Goal: Transaction & Acquisition: Purchase product/service

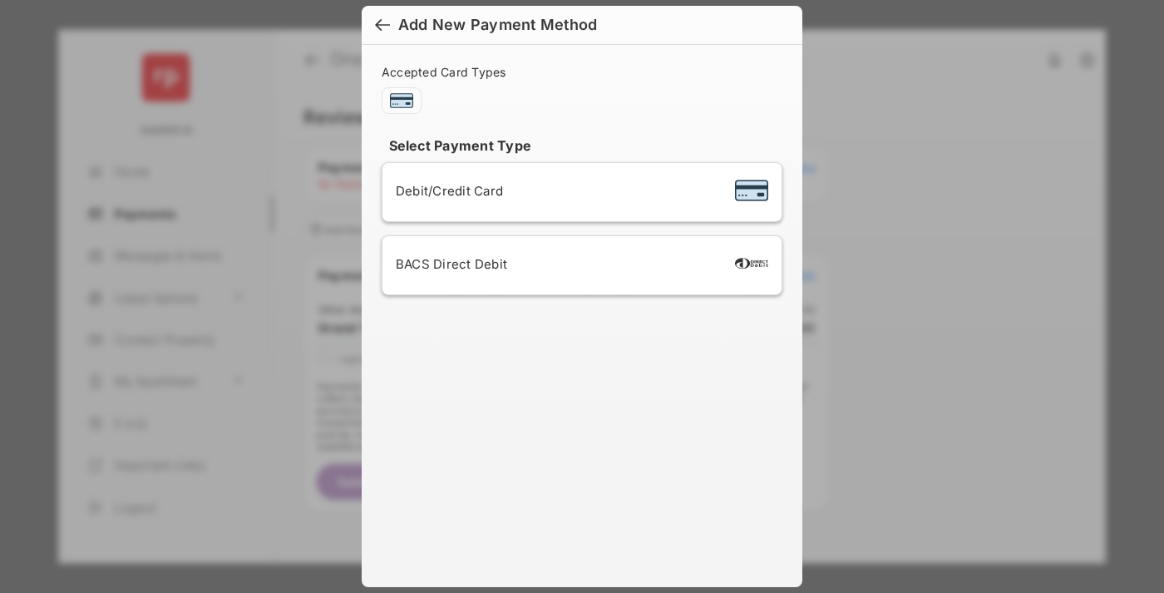
click at [579, 265] on div "BACS Direct Debit" at bounding box center [582, 265] width 372 height 32
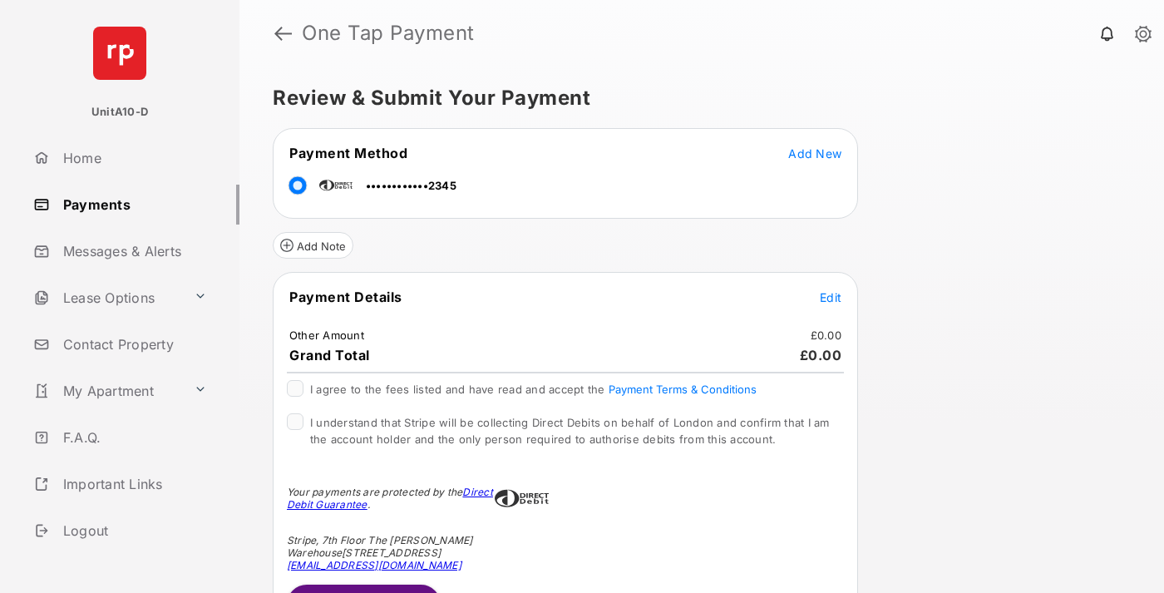
click at [831, 297] on span "Edit" at bounding box center [831, 297] width 22 height 14
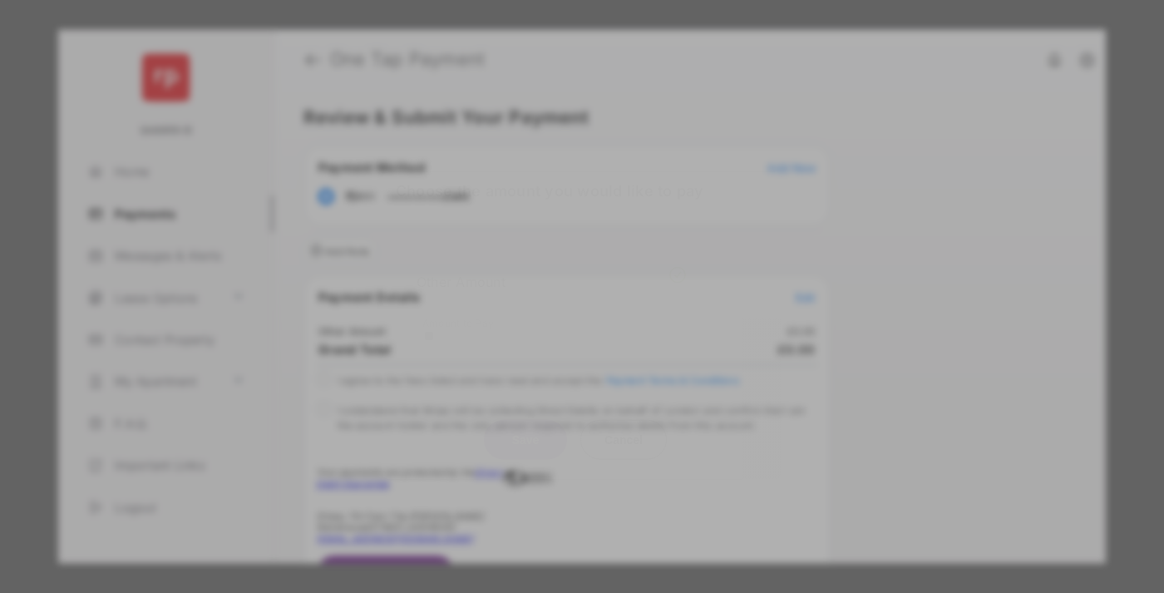
type input "**"
click at [525, 435] on button "Save" at bounding box center [525, 439] width 83 height 40
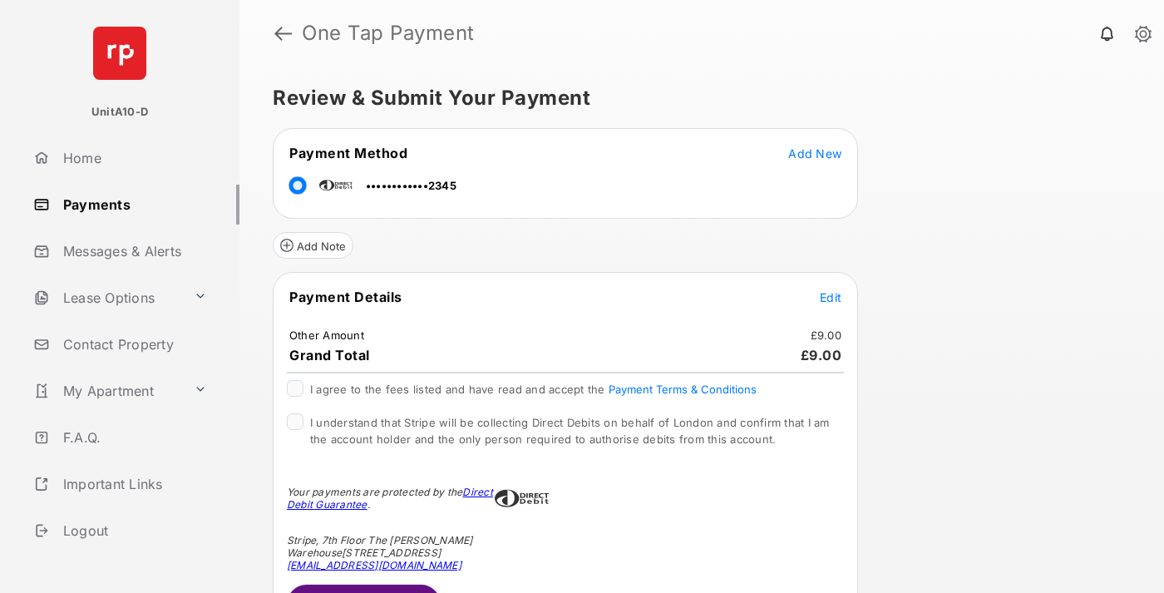
click at [831, 297] on span "Edit" at bounding box center [831, 297] width 22 height 14
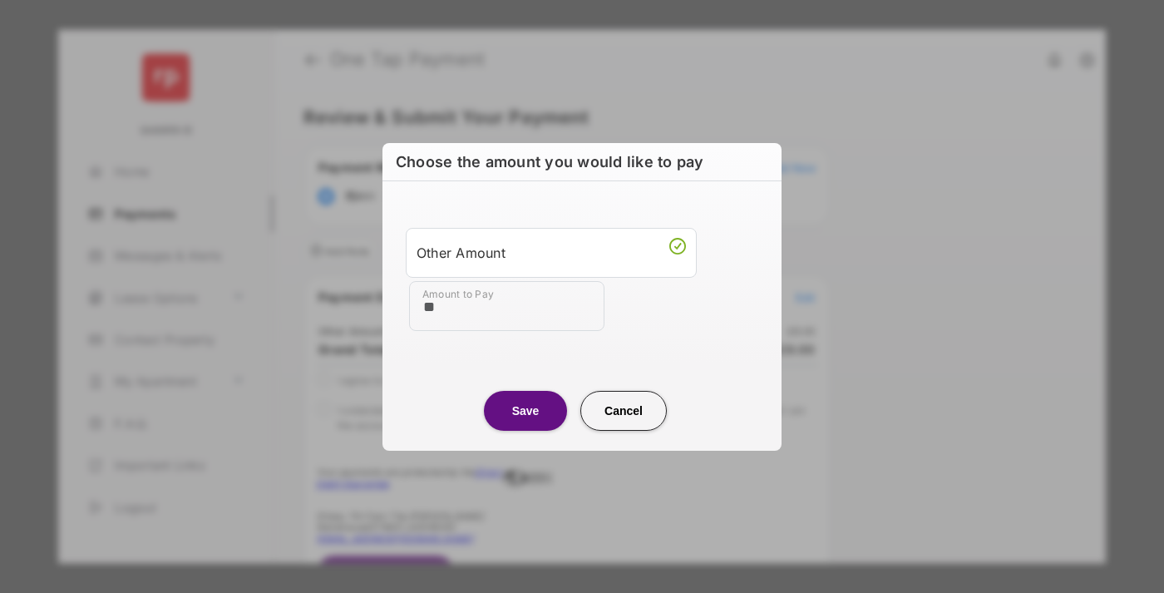
click at [525, 410] on button "Save" at bounding box center [525, 411] width 83 height 40
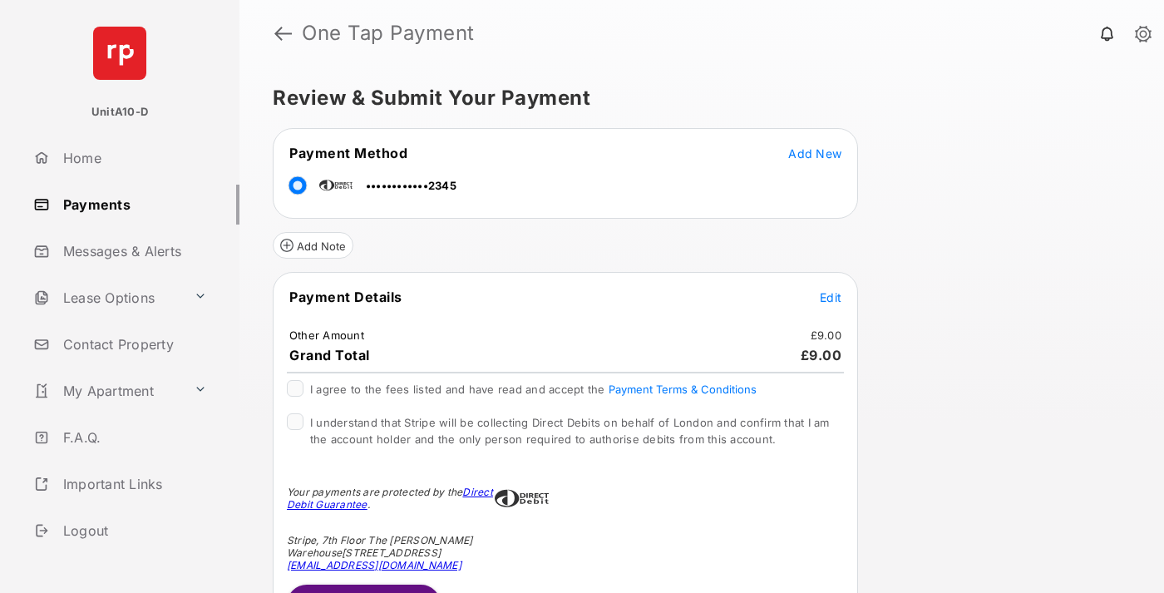
click at [362, 588] on button "Submit Payment" at bounding box center [364, 604] width 154 height 40
